Goal: Navigation & Orientation: Find specific page/section

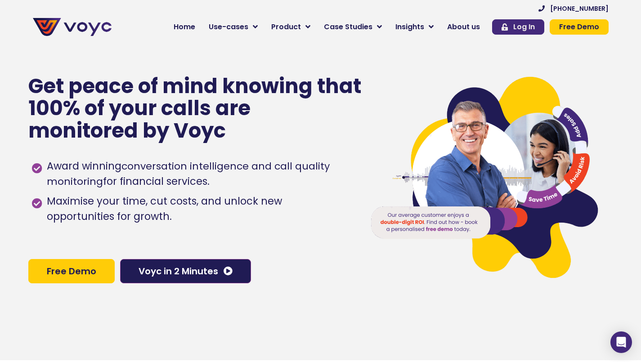
click at [530, 32] on link "Log In" at bounding box center [518, 26] width 52 height 15
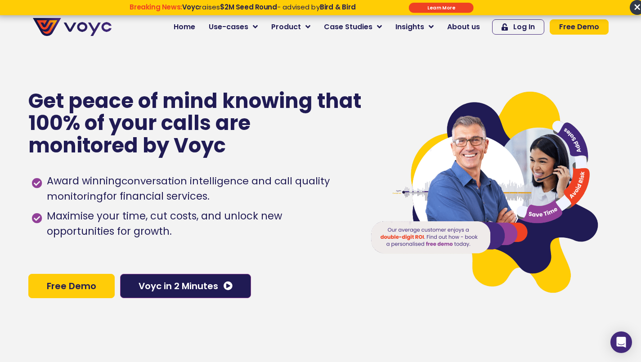
scroll to position [0, 7]
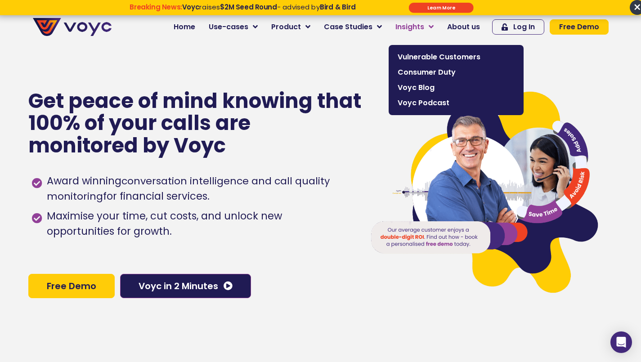
click at [440, 27] on link "Insights" at bounding box center [414, 27] width 52 height 18
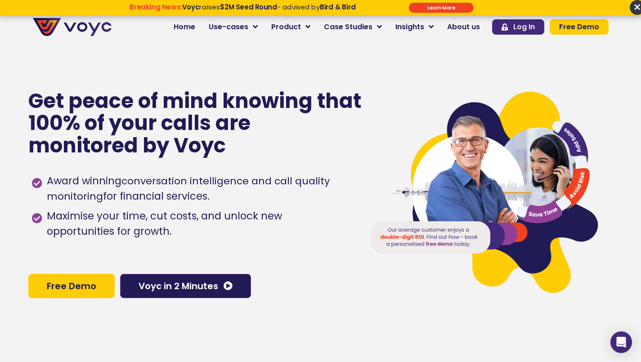
click at [532, 28] on span "Log In" at bounding box center [524, 26] width 22 height 7
click at [188, 28] on span "Home" at bounding box center [185, 27] width 22 height 11
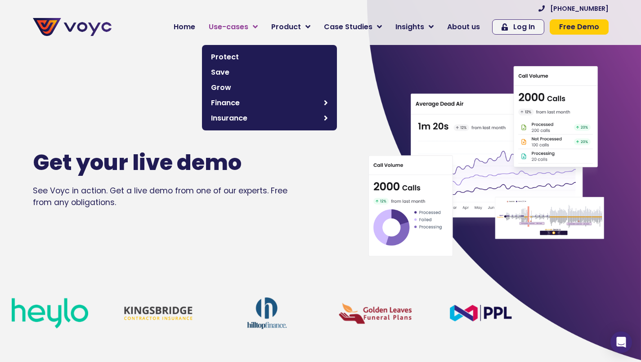
click at [248, 25] on span "Use-cases" at bounding box center [229, 27] width 40 height 11
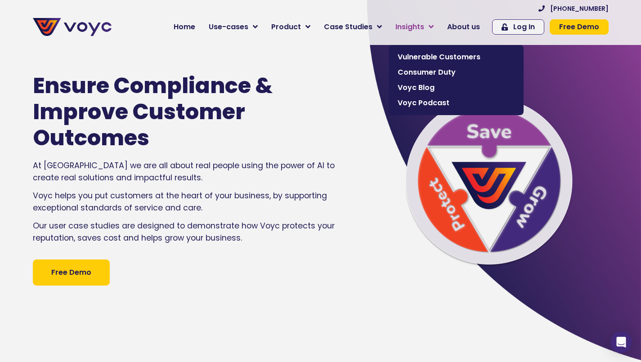
click at [421, 22] on span "Insights" at bounding box center [409, 27] width 29 height 11
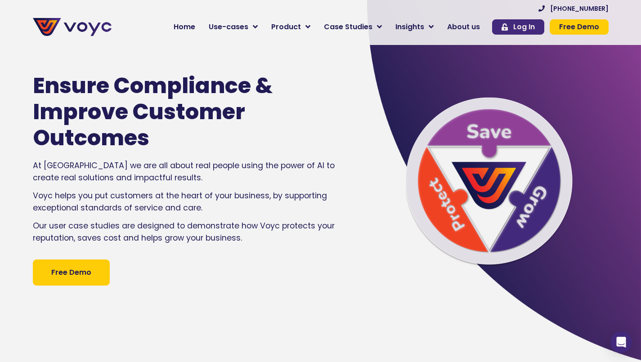
click at [540, 31] on link "Log In" at bounding box center [518, 26] width 52 height 15
